Goal: Information Seeking & Learning: Compare options

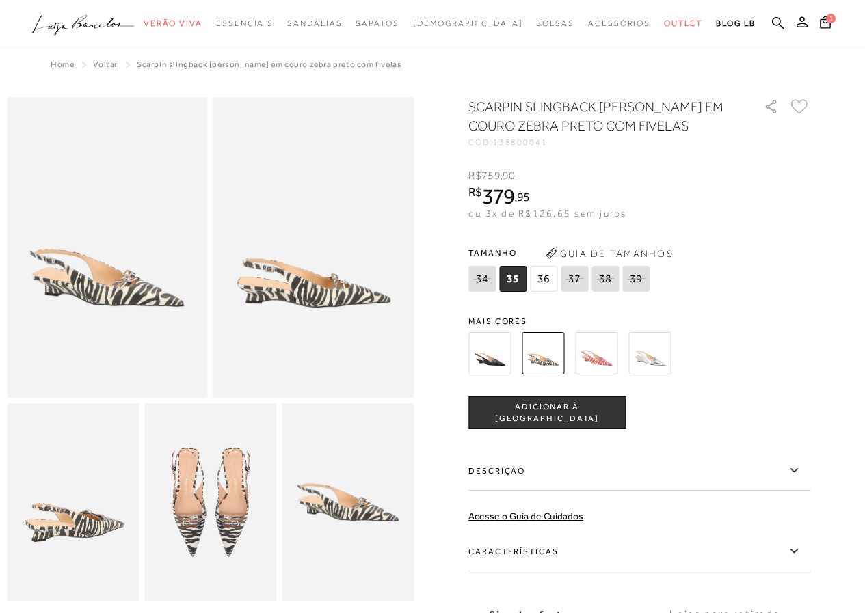
click at [493, 360] on img at bounding box center [489, 353] width 42 height 42
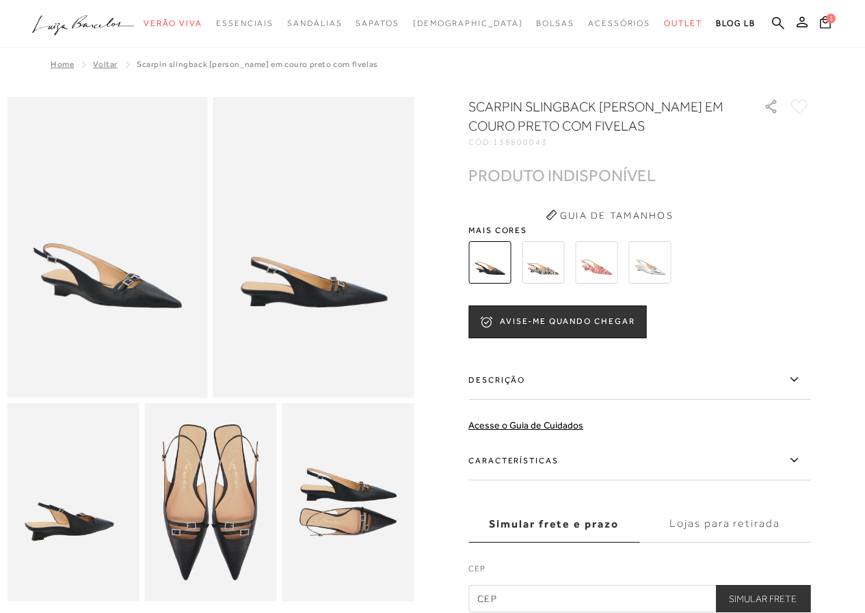
click at [545, 268] on img at bounding box center [542, 262] width 42 height 42
